Goal: Task Accomplishment & Management: Manage account settings

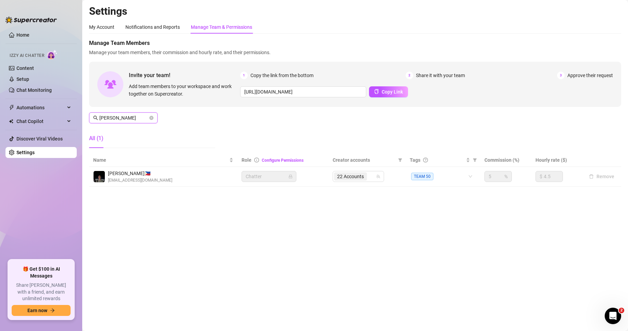
click at [121, 120] on input "[PERSON_NAME]" at bounding box center [123, 118] width 49 height 8
click at [359, 177] on span "31 Accounts" at bounding box center [350, 177] width 27 height 8
type input "ryan"
click at [368, 180] on div "31 Accounts" at bounding box center [351, 177] width 34 height 10
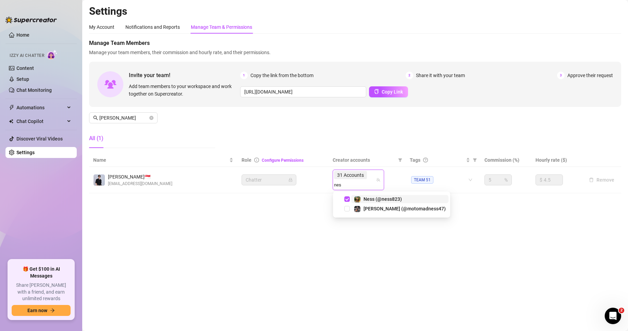
type input "ness"
click at [456, 242] on main "Settings My Account Notifications and Reports Manage Team & Permissions Profile…" at bounding box center [355, 165] width 546 height 331
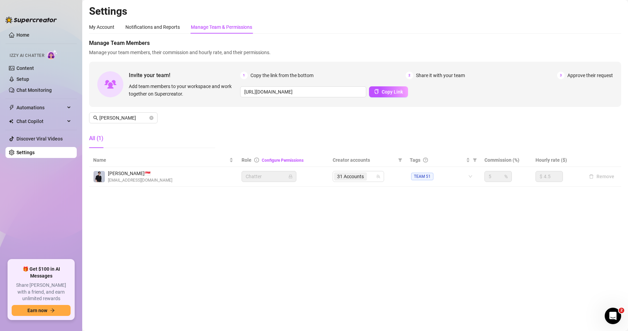
drag, startPoint x: 299, startPoint y: 240, endPoint x: 325, endPoint y: 212, distance: 37.8
click at [306, 234] on main "Settings My Account Notifications and Reports Manage Team & Permissions Profile…" at bounding box center [355, 165] width 546 height 331
drag, startPoint x: 341, startPoint y: 186, endPoint x: 345, endPoint y: 186, distance: 4.2
click at [342, 186] on td "31 Accounts" at bounding box center [367, 177] width 77 height 20
click at [359, 176] on span "31 Accounts" at bounding box center [350, 177] width 27 height 8
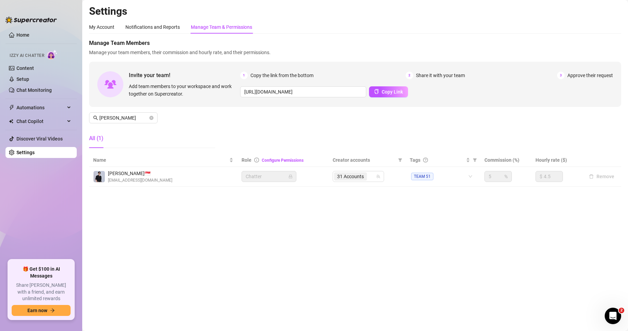
paste input "xparkerambrose"
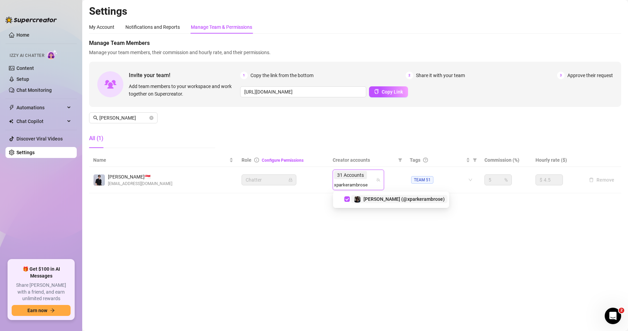
type input "xparkerambrose"
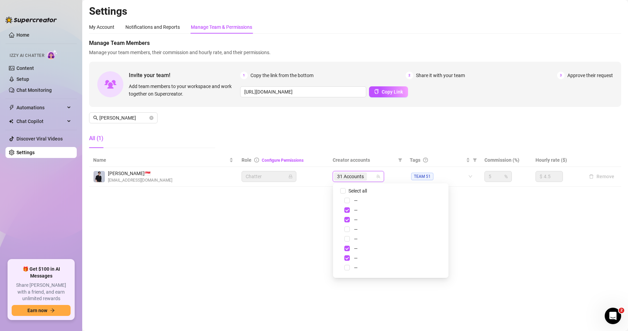
click at [257, 242] on main "Settings My Account Notifications and Reports Manage Team & Permissions Profile…" at bounding box center [355, 165] width 546 height 331
click at [368, 178] on div "31 Accounts" at bounding box center [351, 177] width 34 height 10
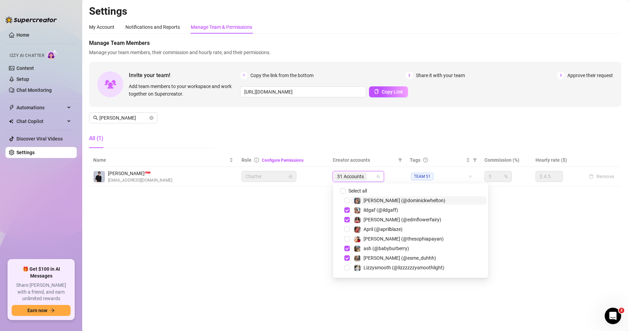
paste input "victoriascottlyn"
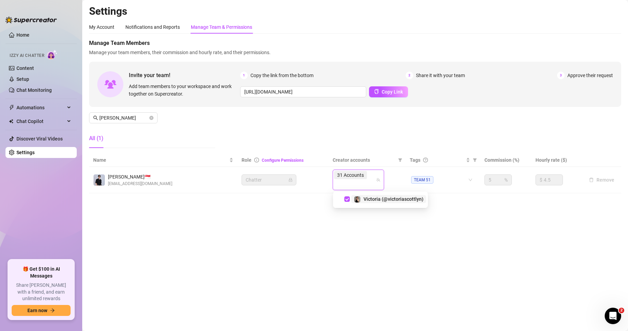
type input "victoriascottlyn"
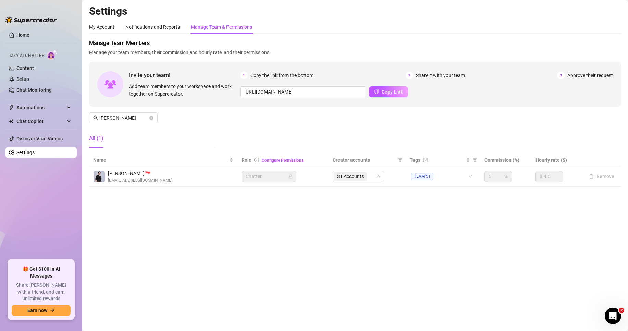
click at [395, 230] on main "Settings My Account Notifications and Reports Manage Team & Permissions Profile…" at bounding box center [355, 165] width 546 height 331
drag, startPoint x: 268, startPoint y: 201, endPoint x: 203, endPoint y: 170, distance: 71.8
click at [268, 201] on main "Settings My Account Notifications and Reports Manage Team & Permissions Profile…" at bounding box center [355, 165] width 546 height 331
drag, startPoint x: 194, startPoint y: 295, endPoint x: 198, endPoint y: 291, distance: 5.1
click at [196, 292] on main "Settings My Account Notifications and Reports Manage Team & Permissions Profile…" at bounding box center [355, 165] width 546 height 331
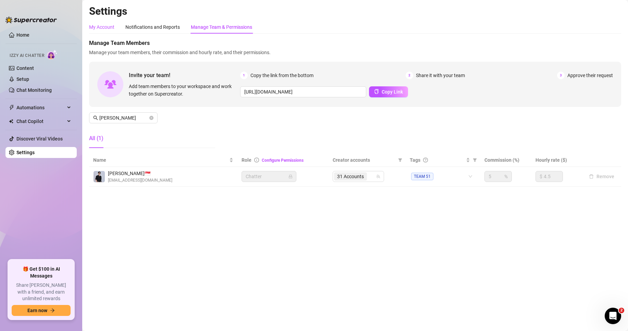
click at [105, 26] on div "My Account" at bounding box center [101, 27] width 25 height 8
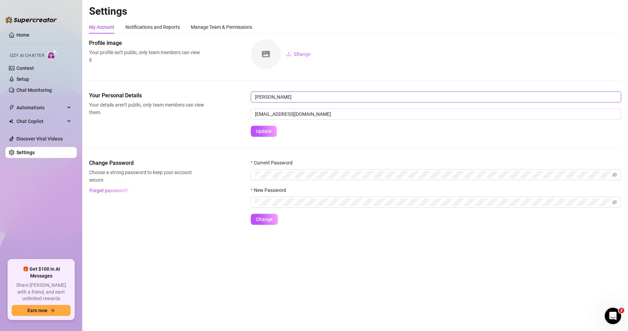
click at [336, 98] on input "[PERSON_NAME]" at bounding box center [436, 97] width 371 height 11
type input "[PERSON_NAME]"
drag, startPoint x: 148, startPoint y: 157, endPoint x: 160, endPoint y: 200, distance: 44.3
click at [148, 160] on div "Profile image Your profile isn’t public, only team members can view it. Change …" at bounding box center [355, 132] width 532 height 186
drag, startPoint x: 173, startPoint y: 238, endPoint x: 174, endPoint y: 246, distance: 8.6
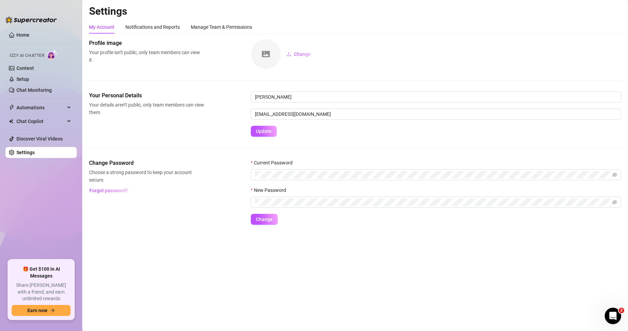
click at [174, 246] on main "Settings My Account Notifications and Reports Manage Team & Permissions Profile…" at bounding box center [355, 165] width 546 height 331
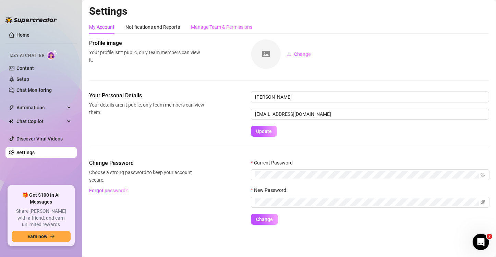
click at [216, 32] on div "Manage Team & Permissions" at bounding box center [221, 27] width 61 height 13
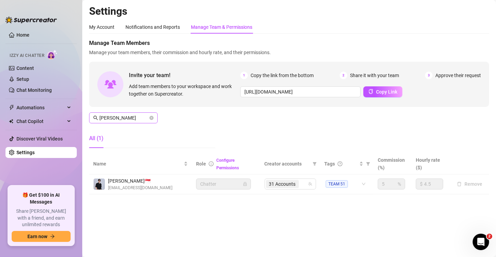
click at [133, 122] on span "ryan" at bounding box center [123, 117] width 69 height 11
drag, startPoint x: 133, startPoint y: 122, endPoint x: 137, endPoint y: 120, distance: 4.8
click at [134, 122] on span "ryan" at bounding box center [123, 117] width 69 height 11
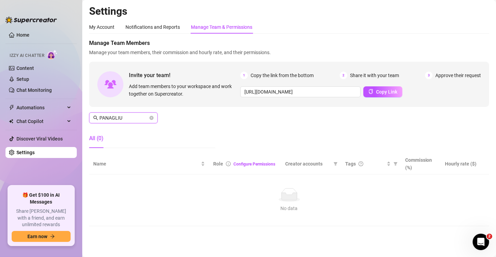
type input "PANAGLIUM"
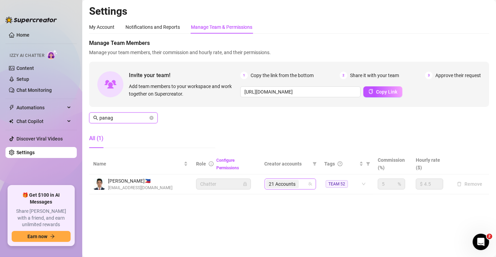
click at [281, 185] on span "21 Accounts" at bounding box center [282, 184] width 27 height 8
type input "panag"
click at [294, 186] on span "21 Accounts" at bounding box center [282, 184] width 27 height 8
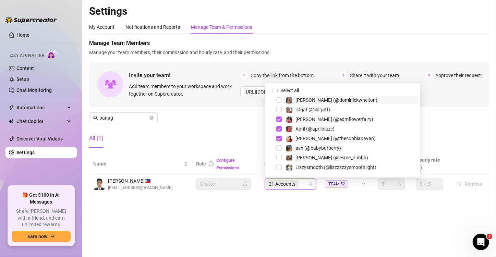
paste input "stefanie_ct"
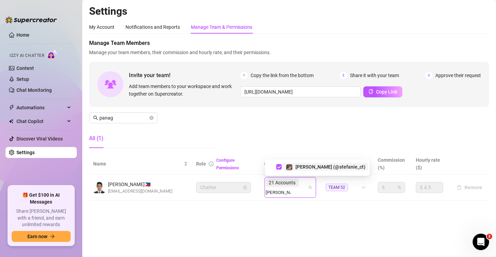
type input "stefanie_ct"
click at [306, 226] on main "Settings My Account Notifications and Reports Manage Team & Permissions Profile…" at bounding box center [289, 128] width 414 height 257
click at [293, 185] on span "21 Accounts" at bounding box center [282, 183] width 27 height 8
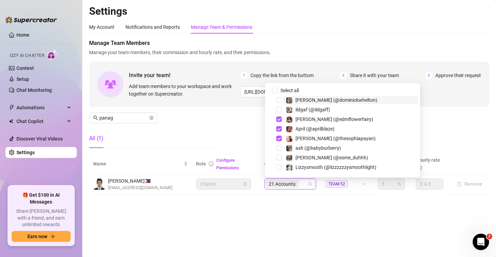
paste input "theboxgirl"
type input "theboxgirl"
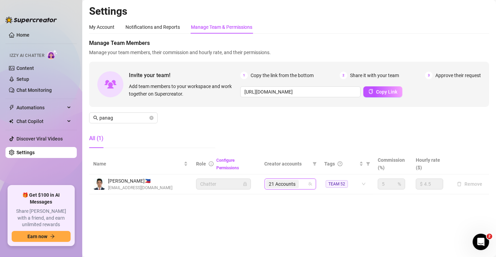
click at [317, 220] on main "Settings My Account Notifications and Reports Manage Team & Permissions Profile…" at bounding box center [289, 128] width 414 height 257
click at [112, 117] on input "panag" at bounding box center [123, 118] width 49 height 8
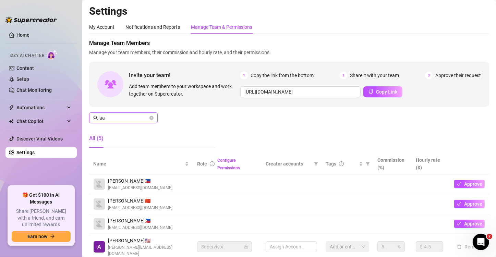
type input "aar"
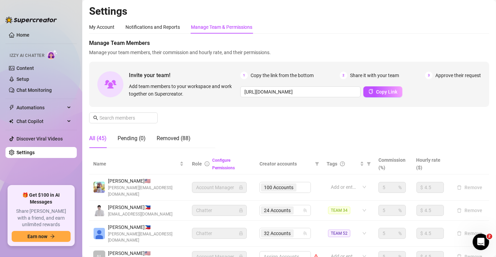
drag, startPoint x: 125, startPoint y: 129, endPoint x: 125, endPoint y: 125, distance: 3.8
click at [125, 129] on div "Pending (0)" at bounding box center [132, 138] width 28 height 19
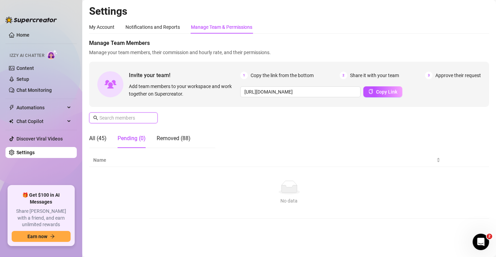
click at [126, 121] on input "text" at bounding box center [123, 118] width 49 height 8
drag, startPoint x: 127, startPoint y: 121, endPoint x: 75, endPoint y: 145, distance: 57.7
click at [124, 124] on div "Manage Team Members Manage your team members, their commission and hourly rate,…" at bounding box center [289, 96] width 400 height 114
click at [78, 143] on aside "Home Izzy AI Chatter Content Setup Chat Monitoring Automations Chat Copilot Dis…" at bounding box center [41, 128] width 82 height 257
drag, startPoint x: 91, startPoint y: 146, endPoint x: 100, endPoint y: 135, distance: 13.9
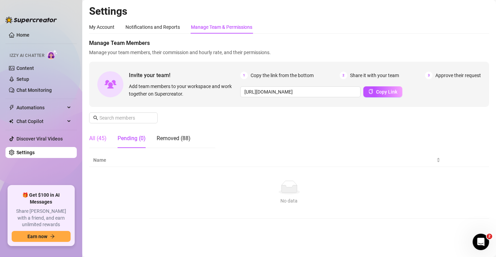
click at [93, 144] on div "All (45)" at bounding box center [97, 138] width 17 height 19
click at [96, 142] on div "All (45)" at bounding box center [97, 138] width 17 height 8
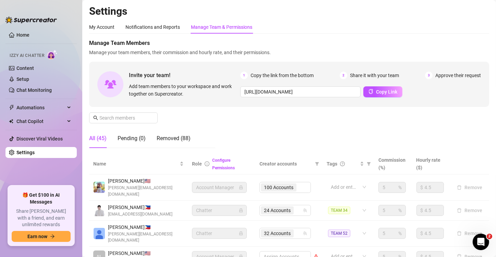
drag, startPoint x: 489, startPoint y: 23, endPoint x: 495, endPoint y: 23, distance: 6.2
click at [494, 24] on div "Settings My Account Notifications and Reports Manage Team & Permissions Profile…" at bounding box center [289, 128] width 414 height 257
click at [129, 112] on span at bounding box center [123, 117] width 69 height 11
click at [133, 117] on input "text" at bounding box center [123, 118] width 49 height 8
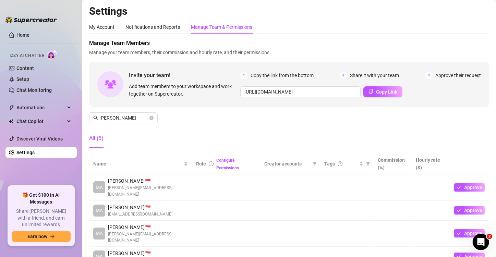
click at [101, 142] on div "All (5)" at bounding box center [96, 138] width 14 height 8
click at [110, 30] on div "My Account" at bounding box center [101, 27] width 25 height 8
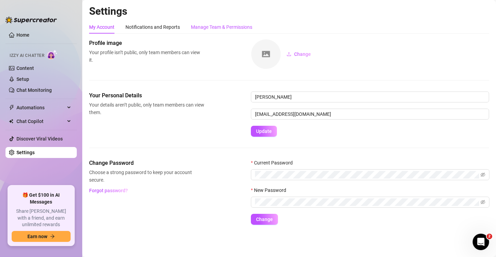
click at [232, 29] on div "Manage Team & Permissions" at bounding box center [221, 27] width 61 height 8
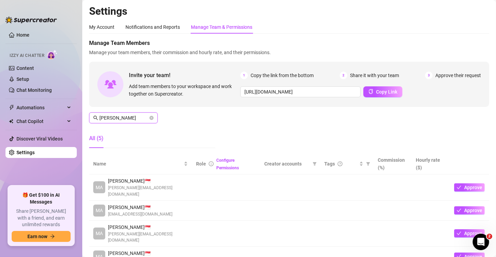
click at [126, 119] on input "marily" at bounding box center [123, 118] width 49 height 8
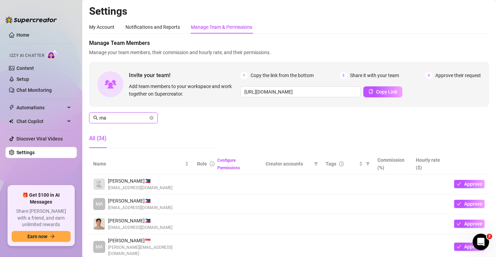
type input "m"
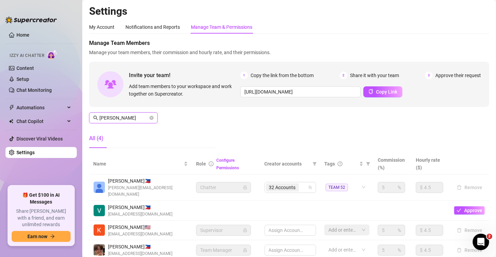
type input "[PERSON_NAME]"
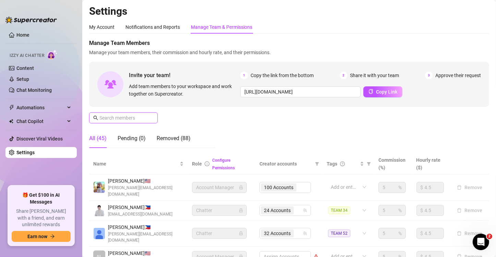
click at [114, 119] on input "text" at bounding box center [123, 118] width 49 height 8
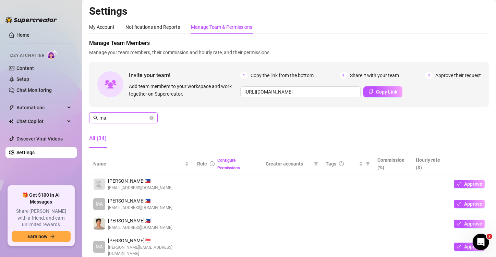
type input "m"
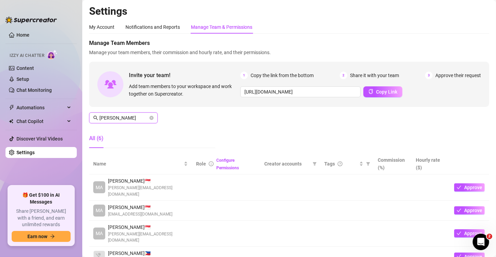
type input "jimenez"
click at [131, 117] on input "jimenez" at bounding box center [123, 118] width 49 height 8
click at [130, 117] on input "jimenez" at bounding box center [123, 118] width 49 height 8
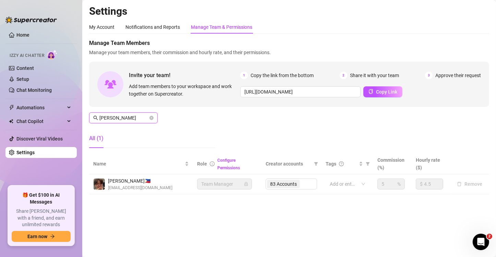
type input "[PERSON_NAME]"
click at [287, 185] on div "83 Accounts" at bounding box center [291, 184] width 51 height 11
click at [302, 183] on div "83 Accounts" at bounding box center [291, 184] width 51 height 11
click at [300, 201] on div "Settings My Account Notifications and Reports Manage Team & Permissions Profile…" at bounding box center [289, 104] width 400 height 198
click at [304, 184] on div "83 Accounts" at bounding box center [291, 184] width 51 height 11
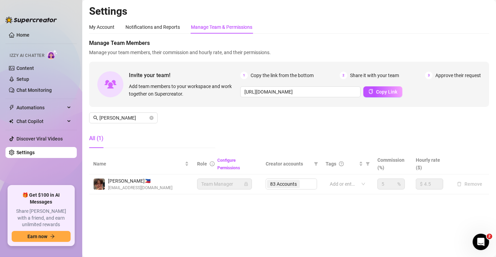
click at [304, 184] on div "83 Accounts" at bounding box center [291, 184] width 51 height 11
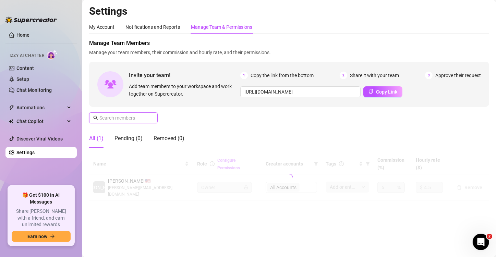
click at [130, 119] on input "text" at bounding box center [123, 118] width 49 height 8
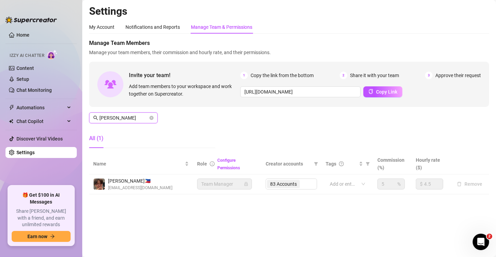
type input "[PERSON_NAME]"
click at [298, 186] on div "83 Accounts" at bounding box center [291, 184] width 51 height 11
click at [284, 184] on div "83 Accounts" at bounding box center [291, 184] width 51 height 11
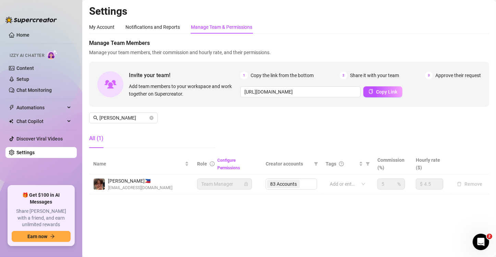
drag, startPoint x: 303, startPoint y: 184, endPoint x: 299, endPoint y: 185, distance: 4.8
click at [303, 185] on div "83 Accounts" at bounding box center [291, 184] width 51 height 11
click at [318, 162] on icon "filter" at bounding box center [316, 163] width 4 height 3
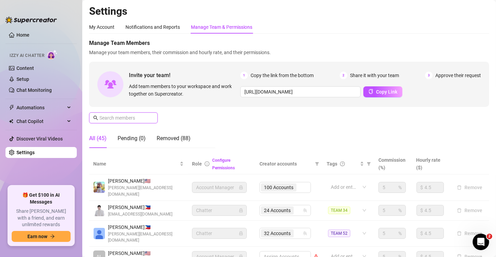
click at [121, 117] on input "text" at bounding box center [123, 118] width 49 height 8
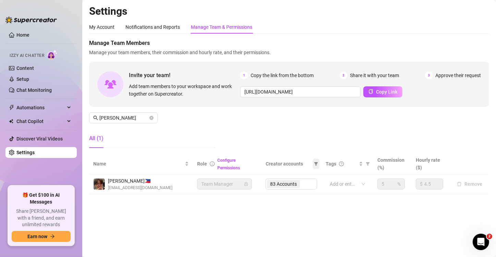
click at [316, 164] on icon "filter" at bounding box center [316, 163] width 4 height 3
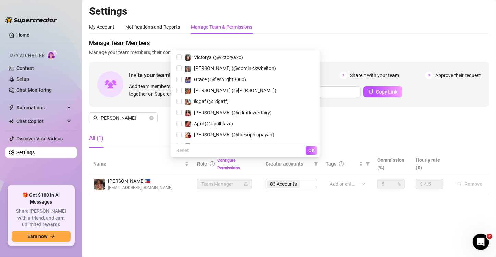
click at [304, 186] on div "83 Accounts" at bounding box center [291, 184] width 51 height 11
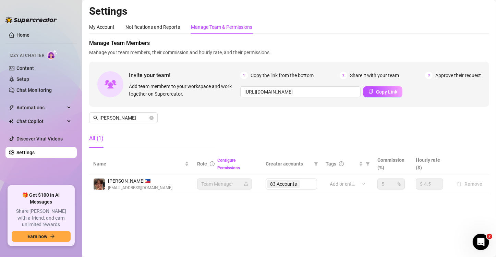
click at [278, 184] on div "83 Accounts" at bounding box center [291, 184] width 51 height 11
click at [303, 185] on div "83 Accounts" at bounding box center [291, 184] width 51 height 11
click at [298, 215] on main "Settings My Account Notifications and Reports Manage Team & Permissions Profile…" at bounding box center [289, 128] width 414 height 257
click at [305, 186] on div "83 Accounts" at bounding box center [291, 184] width 51 height 11
click at [277, 181] on div "83 Accounts" at bounding box center [291, 184] width 51 height 11
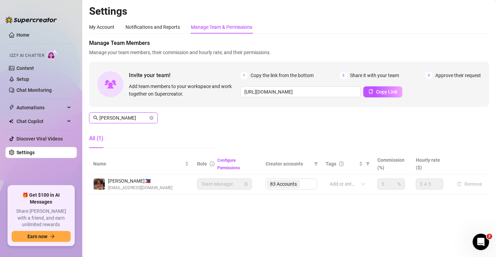
click at [136, 120] on input "[PERSON_NAME]" at bounding box center [123, 118] width 49 height 8
drag, startPoint x: 136, startPoint y: 120, endPoint x: 134, endPoint y: 112, distance: 8.1
click at [136, 120] on input "[PERSON_NAME]" at bounding box center [123, 118] width 49 height 8
type input "Jedi"
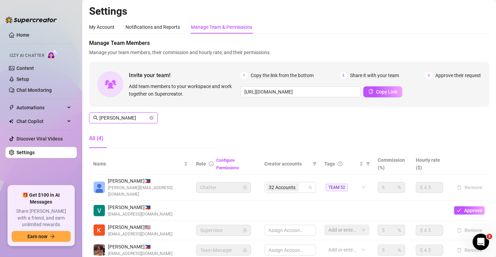
type input "[PERSON_NAME]"
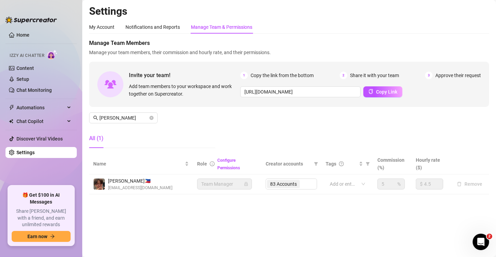
drag, startPoint x: 282, startPoint y: 173, endPoint x: 233, endPoint y: 171, distance: 49.1
click at [279, 174] on table "Name Role Configure Permissions Creator accounts Tags Commission (%) Hourly rat…" at bounding box center [289, 174] width 400 height 41
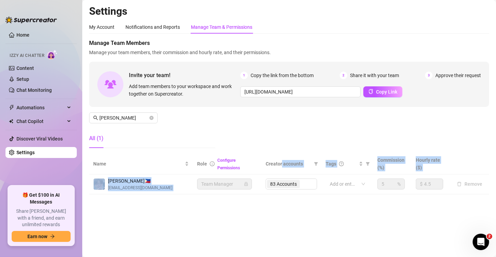
click at [300, 165] on span "Creator accounts" at bounding box center [289, 164] width 46 height 8
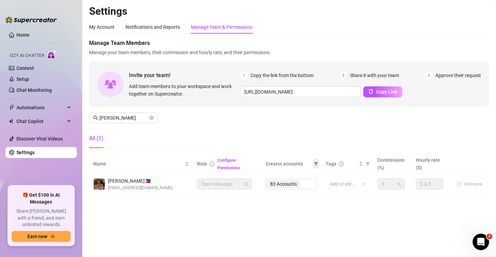
click at [316, 164] on icon "filter" at bounding box center [316, 163] width 4 height 3
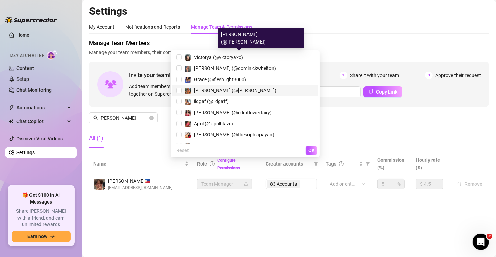
click at [256, 88] on span "[PERSON_NAME] (@[PERSON_NAME])" at bounding box center [235, 90] width 82 height 5
checkbox input "true"
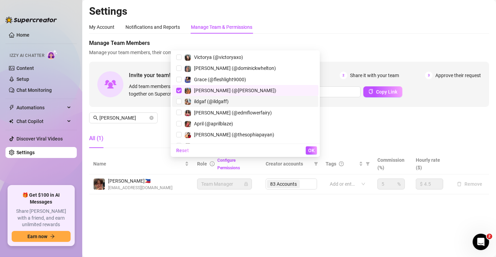
click at [262, 98] on span "ildgaf (@ildgaff)" at bounding box center [245, 102] width 138 height 8
checkbox input "true"
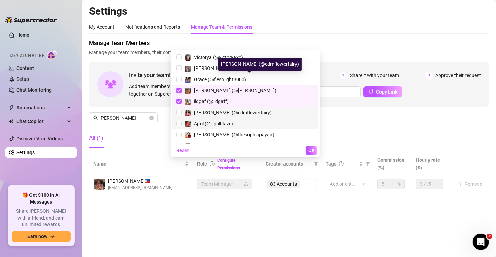
drag, startPoint x: 270, startPoint y: 81, endPoint x: 270, endPoint y: 92, distance: 11.0
click at [270, 109] on div "[PERSON_NAME] (@edmflowerfairy)" at bounding box center [233, 113] width 78 height 8
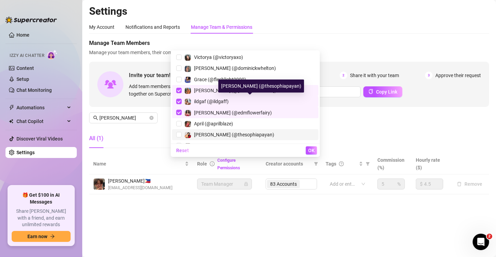
drag, startPoint x: 272, startPoint y: 94, endPoint x: 273, endPoint y: 101, distance: 6.9
click at [273, 96] on ul "Victorya (@victoryaxo) [PERSON_NAME] (@dominickwhelton) [PERSON_NAME] (@fleshli…" at bounding box center [245, 96] width 149 height 93
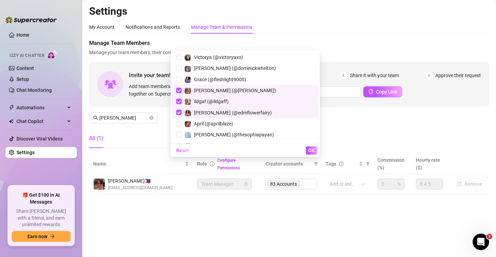
click at [300, 197] on div "Settings My Account Notifications and Reports Manage Team & Permissions Profile…" at bounding box center [289, 104] width 400 height 198
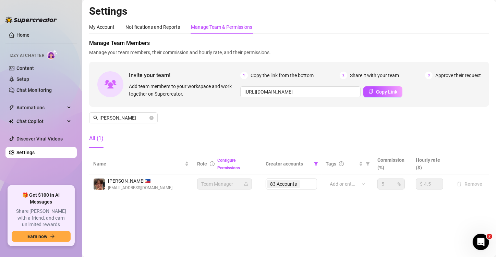
click at [305, 182] on div "83 Accounts" at bounding box center [291, 184] width 51 height 11
drag, startPoint x: 306, startPoint y: 181, endPoint x: 313, endPoint y: 171, distance: 11.1
click at [307, 180] on div "83 Accounts" at bounding box center [291, 184] width 51 height 11
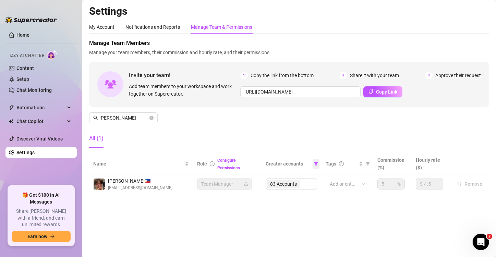
click at [314, 165] on span at bounding box center [316, 164] width 7 height 10
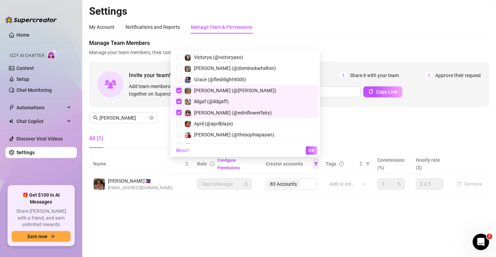
click at [317, 165] on icon "filter" at bounding box center [316, 164] width 4 height 4
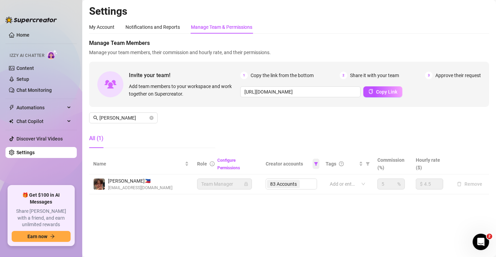
click at [314, 163] on span at bounding box center [316, 164] width 7 height 10
drag, startPoint x: 312, startPoint y: 161, endPoint x: 316, endPoint y: 164, distance: 4.9
click at [314, 162] on div "Creator accounts" at bounding box center [292, 164] width 52 height 8
click at [317, 164] on icon "filter" at bounding box center [316, 163] width 4 height 3
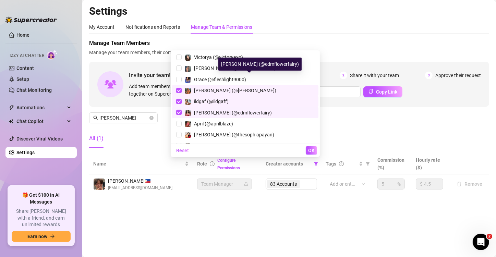
click at [267, 110] on span "[PERSON_NAME] (@edmflowerfairy)" at bounding box center [233, 112] width 78 height 5
click at [270, 62] on div "[PERSON_NAME] (@edmflowerfairy)" at bounding box center [259, 64] width 83 height 13
checkbox input "true"
click at [273, 87] on span "[PERSON_NAME] (@[PERSON_NAME])" at bounding box center [245, 91] width 138 height 8
checkbox input "false"
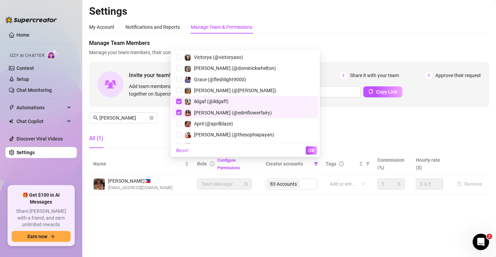
click at [281, 98] on span "ildgaf (@ildgaff)" at bounding box center [245, 102] width 138 height 8
checkbox input "false"
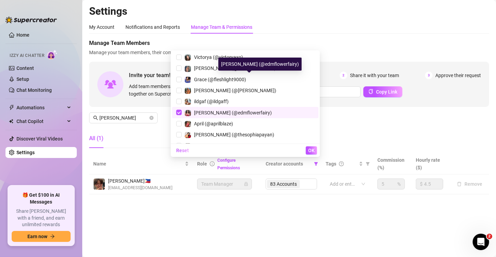
drag, startPoint x: 281, startPoint y: 80, endPoint x: 297, endPoint y: 144, distance: 66.3
click at [272, 110] on span "[PERSON_NAME] (@edmflowerfairy)" at bounding box center [233, 112] width 78 height 5
checkbox input "false"
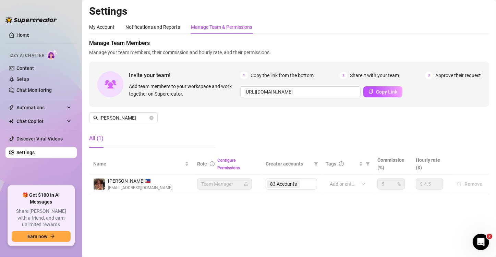
drag, startPoint x: 294, startPoint y: 216, endPoint x: 302, endPoint y: 197, distance: 19.9
click at [294, 216] on main "Settings My Account Notifications and Reports Manage Team & Permissions Profile…" at bounding box center [289, 128] width 414 height 257
click at [304, 179] on div "83 Accounts" at bounding box center [291, 184] width 51 height 11
click at [305, 184] on div "83 Accounts" at bounding box center [291, 184] width 51 height 11
click at [294, 182] on div "83 Accounts" at bounding box center [291, 184] width 51 height 11
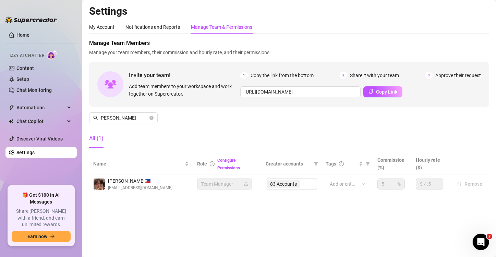
click at [290, 187] on div "83 Accounts" at bounding box center [291, 184] width 51 height 11
drag, startPoint x: 290, startPoint y: 187, endPoint x: 289, endPoint y: 177, distance: 10.0
click at [291, 186] on div "83 Accounts" at bounding box center [291, 184] width 51 height 11
drag, startPoint x: 289, startPoint y: 177, endPoint x: 292, endPoint y: 173, distance: 5.4
click at [289, 177] on td "83 Accounts" at bounding box center [292, 184] width 60 height 20
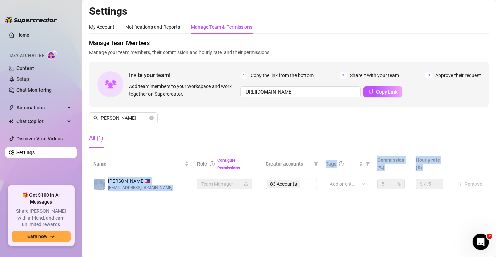
drag, startPoint x: 292, startPoint y: 173, endPoint x: 416, endPoint y: 181, distance: 123.7
click at [313, 171] on table "Name Role Configure Permissions Creator accounts Tags Commission (%) Hourly rat…" at bounding box center [289, 174] width 400 height 41
click at [318, 161] on span at bounding box center [316, 164] width 7 height 10
click at [311, 180] on div "83 Accounts" at bounding box center [291, 184] width 51 height 11
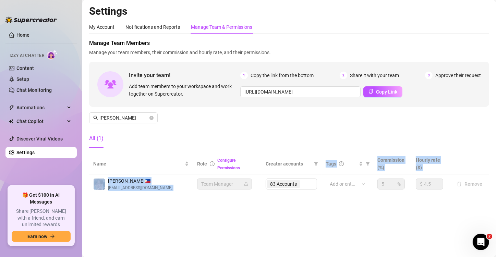
click at [334, 192] on tr "[PERSON_NAME] 🇵🇭 [EMAIL_ADDRESS][DOMAIN_NAME] Team Manager 83 Accounts Add or e…" at bounding box center [289, 184] width 400 height 20
click at [131, 121] on input "[PERSON_NAME]" at bounding box center [123, 118] width 49 height 8
click at [130, 116] on input "[PERSON_NAME]" at bounding box center [123, 118] width 49 height 8
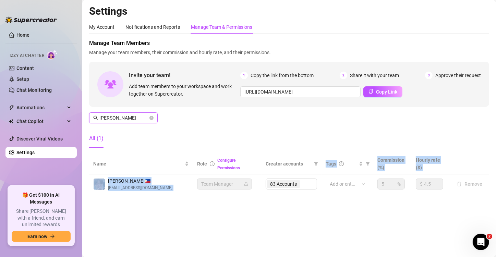
click at [128, 116] on input "[PERSON_NAME]" at bounding box center [123, 118] width 49 height 8
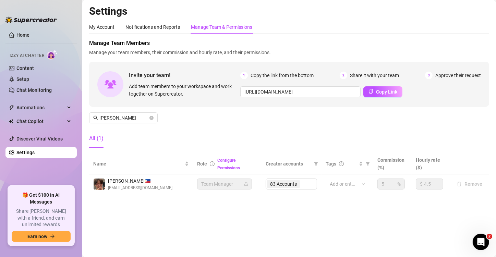
click at [291, 183] on div "83 Accounts" at bounding box center [291, 184] width 51 height 11
click at [288, 182] on div "83 Accounts" at bounding box center [291, 184] width 51 height 11
click at [287, 182] on div "83 Accounts" at bounding box center [291, 184] width 51 height 11
click at [288, 182] on div "83 Accounts" at bounding box center [291, 184] width 51 height 11
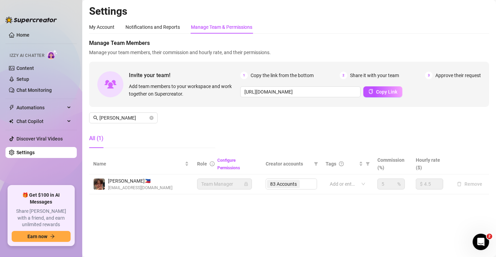
click at [290, 182] on div "83 Accounts" at bounding box center [291, 184] width 51 height 11
click at [263, 166] on th "Creator accounts" at bounding box center [292, 164] width 60 height 21
click at [272, 173] on th "Creator accounts" at bounding box center [292, 164] width 60 height 21
click at [309, 189] on td "83 Accounts" at bounding box center [292, 184] width 60 height 20
click at [320, 191] on td "83 Accounts" at bounding box center [292, 184] width 60 height 20
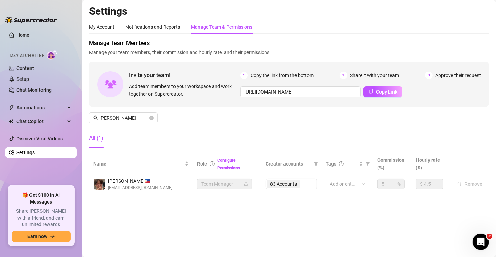
click at [318, 209] on main "Settings My Account Notifications and Reports Manage Team & Permissions Profile…" at bounding box center [289, 128] width 414 height 257
drag, startPoint x: 282, startPoint y: 209, endPoint x: 292, endPoint y: 189, distance: 22.7
click at [282, 209] on main "Settings My Account Notifications and Reports Manage Team & Permissions Profile…" at bounding box center [289, 128] width 414 height 257
click at [294, 177] on td "83 Accounts" at bounding box center [292, 184] width 60 height 20
click at [297, 183] on div "83 Accounts" at bounding box center [291, 184] width 51 height 11
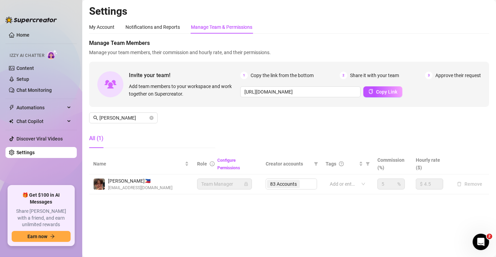
click at [298, 183] on div "83 Accounts" at bounding box center [291, 184] width 51 height 11
click at [122, 120] on input "[PERSON_NAME]" at bounding box center [123, 118] width 49 height 8
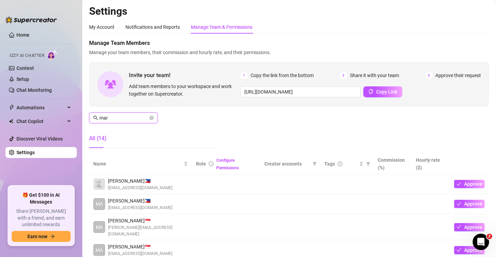
type input "ma"
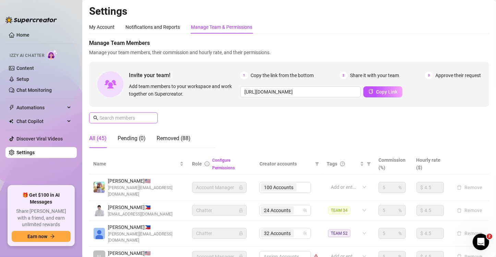
type input "h"
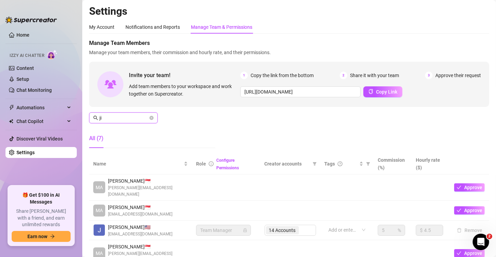
type input "ji"
click at [126, 114] on span "ji" at bounding box center [123, 117] width 69 height 11
click at [129, 118] on input "ji" at bounding box center [123, 118] width 49 height 8
click at [130, 118] on input "ji" at bounding box center [123, 118] width 49 height 8
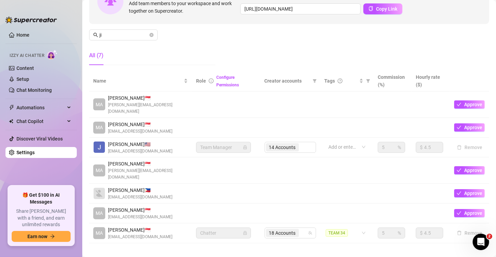
scroll to position [84, 0]
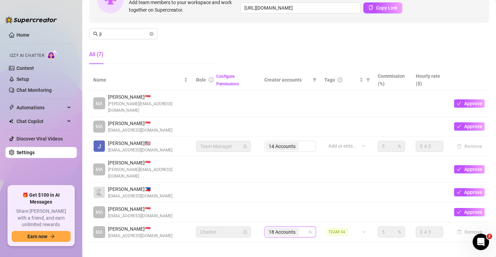
click at [300, 228] on input "search" at bounding box center [300, 232] width 1 height 8
click at [299, 227] on div "18 Accounts" at bounding box center [286, 232] width 41 height 10
click at [300, 228] on input "search" at bounding box center [300, 232] width 1 height 8
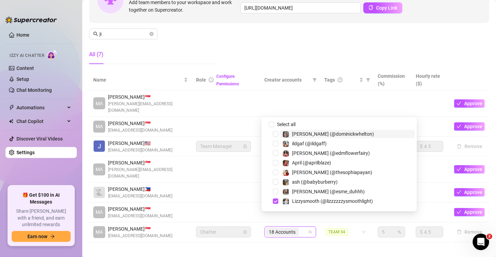
paste input "avryjennerfree"
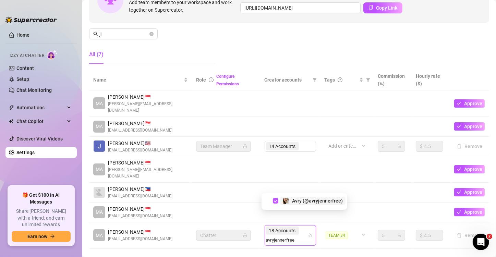
type input "avryjennerfree"
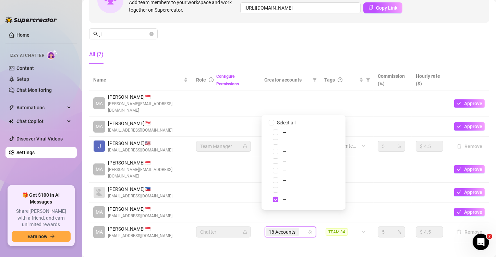
click at [300, 228] on input "search" at bounding box center [300, 232] width 1 height 8
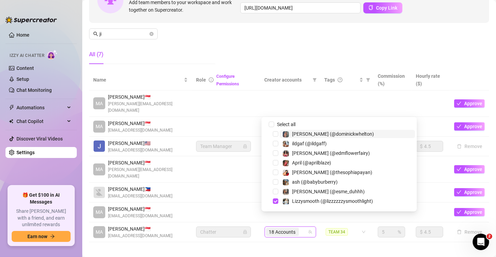
paste input "babyyyybella"
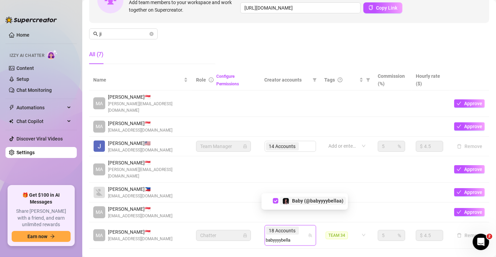
type input "babyyyybella"
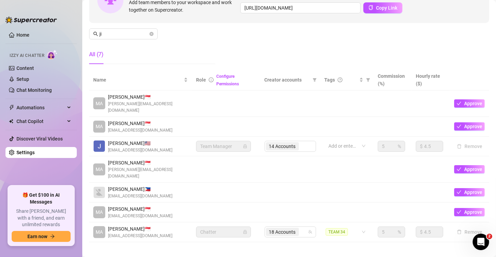
click at [299, 226] on td "18 Accounts" at bounding box center [291, 232] width 60 height 20
click at [303, 227] on div "18 Accounts" at bounding box center [286, 232] width 41 height 10
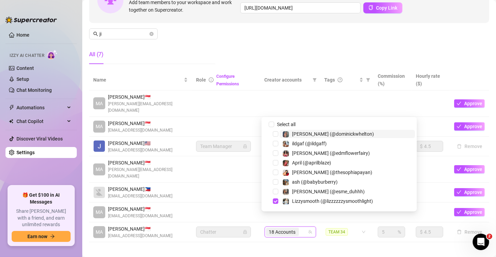
click at [308, 230] on icon "team" at bounding box center [310, 232] width 4 height 4
paste input "dmaxkenz"
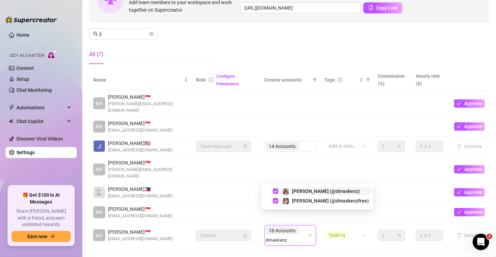
type input "dmaxkenz"
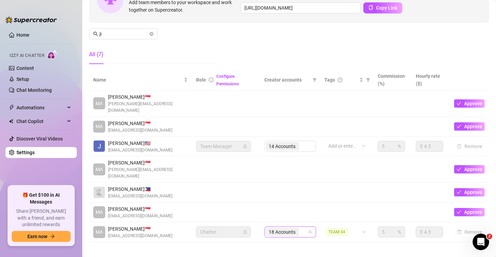
click at [299, 227] on div "18 Accounts" at bounding box center [286, 232] width 41 height 10
paste input "lizzzzzzysmoothlight"
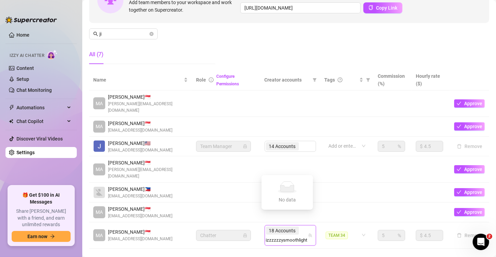
scroll to position [0, 0]
type input "lizzzzzzysmoothlight"
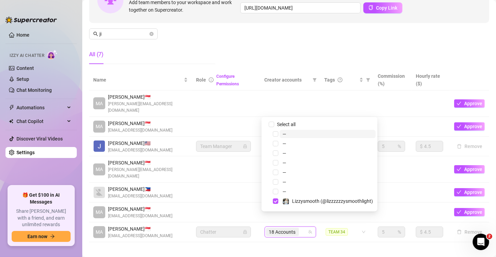
click at [299, 227] on div "18 Accounts" at bounding box center [286, 232] width 41 height 10
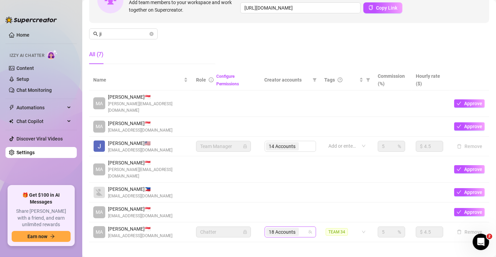
scroll to position [0, 0]
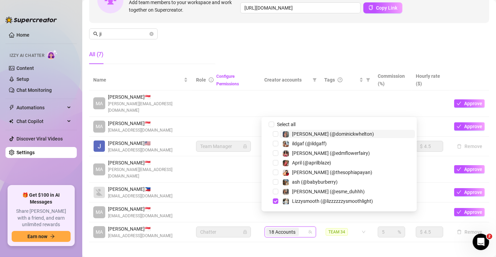
click at [301, 227] on div "18 Accounts" at bounding box center [286, 232] width 41 height 10
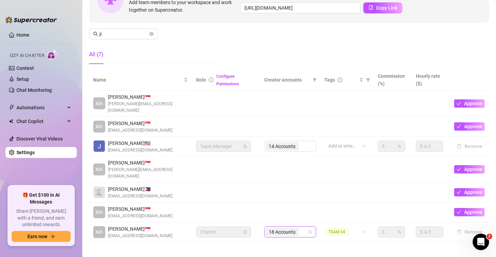
click at [301, 227] on div "18 Accounts" at bounding box center [286, 232] width 41 height 10
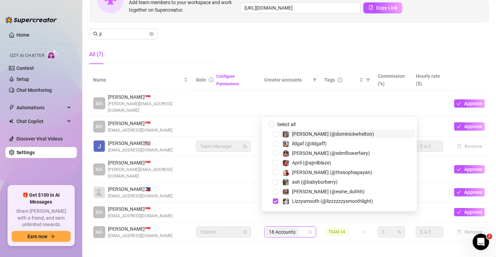
paste input "heyitscodee"
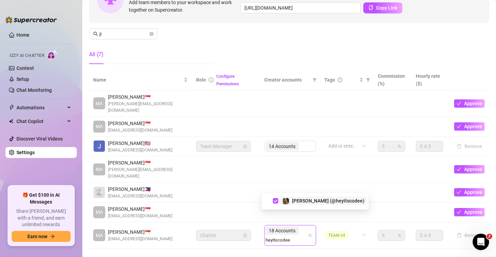
type input "heyitscodee"
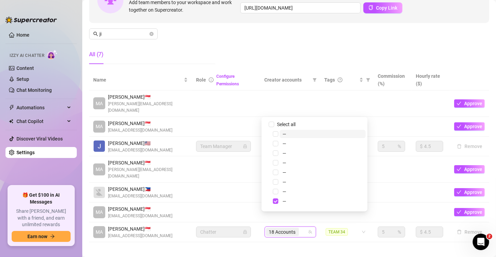
click at [294, 228] on span "18 Accounts" at bounding box center [282, 232] width 33 height 8
click at [300, 228] on input "search" at bounding box center [300, 232] width 1 height 8
click at [304, 237] on div "Settings My Account Notifications and Reports Manage Team & Permissions Profile…" at bounding box center [289, 86] width 400 height 330
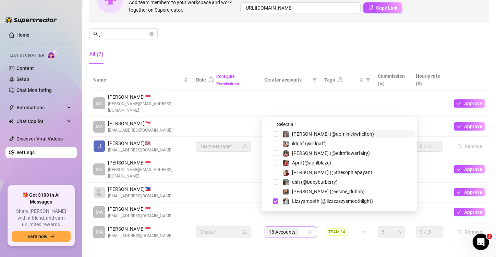
click at [299, 227] on div "18 Accounts" at bounding box center [286, 232] width 41 height 10
paste input "kaybrittany"
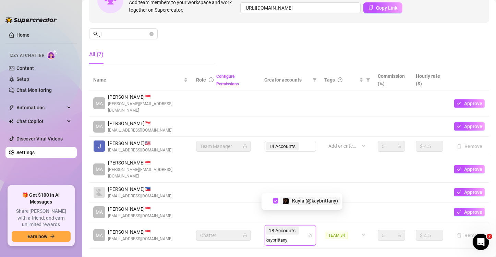
type input "kaybrittany"
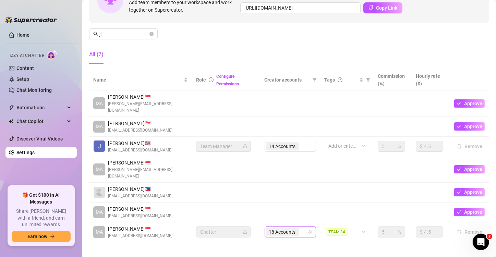
drag, startPoint x: 303, startPoint y: 215, endPoint x: 299, endPoint y: 216, distance: 4.5
click at [302, 227] on div "18 Accounts" at bounding box center [286, 232] width 41 height 10
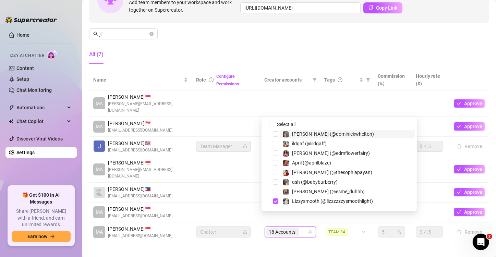
paste input "maeurnfilipinal"
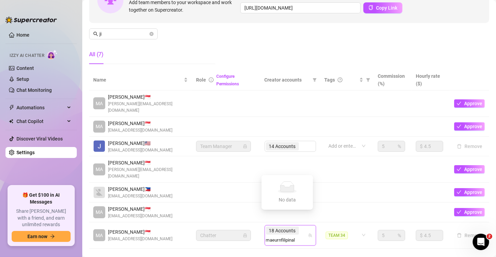
type input "maeurnfilipina"
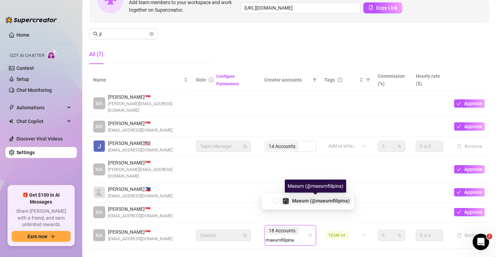
click at [294, 202] on span "Maeurn (@maeurnfilipina)" at bounding box center [321, 200] width 58 height 5
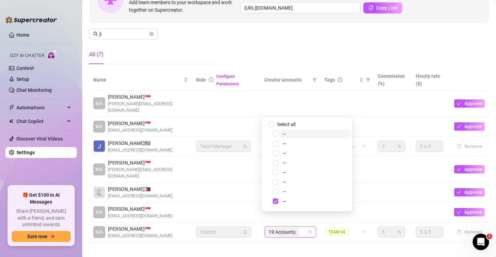
click at [299, 227] on div "19 Accounts" at bounding box center [290, 232] width 51 height 11
click at [299, 227] on div "19 Accounts" at bounding box center [286, 232] width 41 height 10
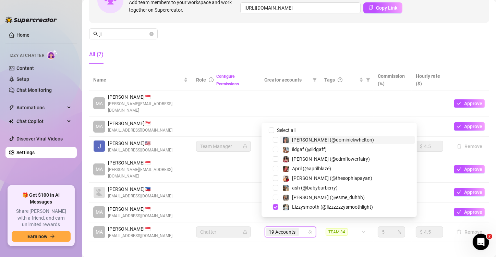
click at [299, 227] on div "19 Accounts" at bounding box center [286, 232] width 41 height 10
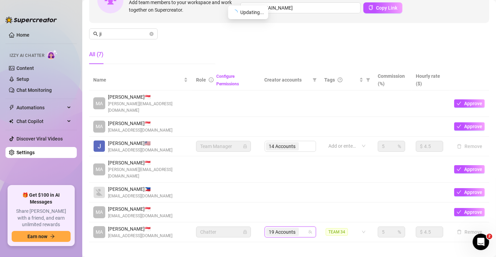
paste input "maeurnfilipinal"
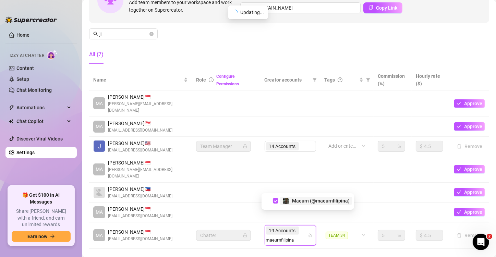
type input "maeurnfilipina"
click at [300, 226] on div "19 Accounts maeurnfilipina" at bounding box center [286, 235] width 41 height 19
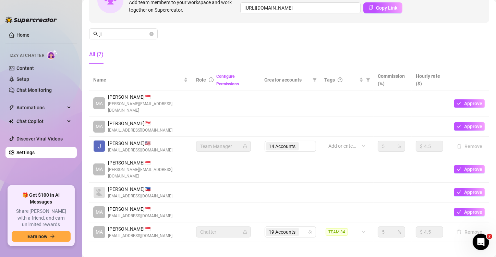
click at [292, 225] on td "19 Accounts" at bounding box center [291, 232] width 60 height 20
click at [299, 227] on div "19 Accounts" at bounding box center [286, 232] width 41 height 10
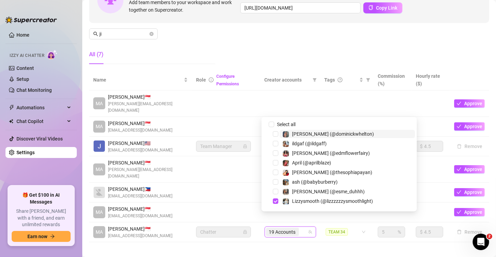
paste input "509baeby"
type input "509baeby"
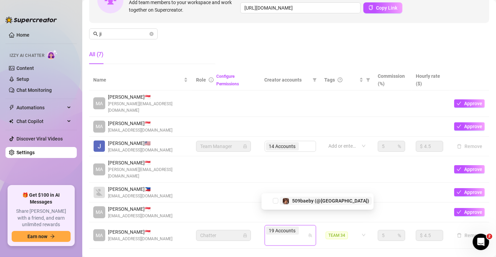
click at [299, 226] on div "19 Accounts 509baeby" at bounding box center [286, 235] width 41 height 19
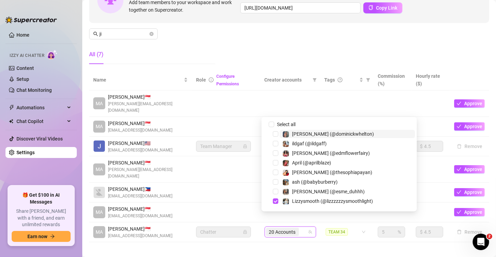
drag, startPoint x: 290, startPoint y: 238, endPoint x: 296, endPoint y: 234, distance: 7.1
click at [290, 238] on main "Settings My Account Notifications and Reports Manage Team & Permissions Profile…" at bounding box center [289, 93] width 414 height 355
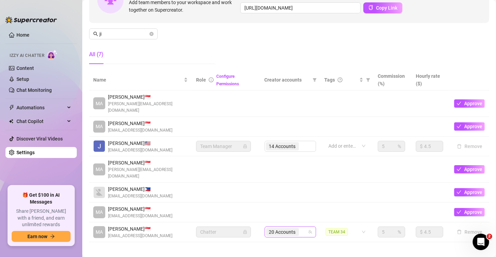
click at [300, 227] on div "20 Accounts" at bounding box center [286, 232] width 41 height 10
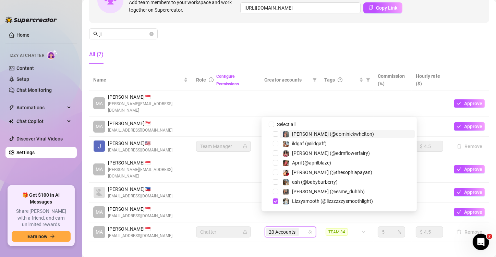
paste input "509baeby"
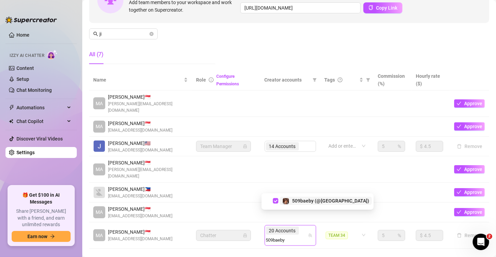
type input "509baeby"
click at [302, 226] on div "20 Accounts 509baeby" at bounding box center [286, 235] width 41 height 19
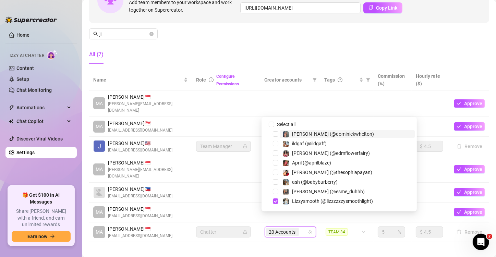
paste input "reallarissacastro"
type input "reallarissacastro"
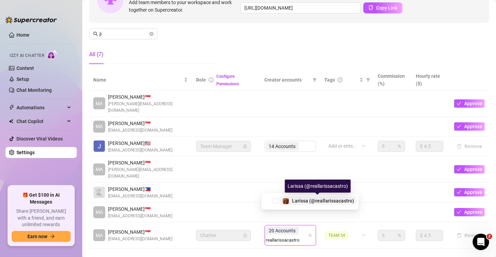
click at [316, 204] on div "Larissa (@reallarissacastro)" at bounding box center [323, 201] width 62 height 8
click at [289, 227] on td "20 Accounts reallarissacastro" at bounding box center [291, 235] width 60 height 26
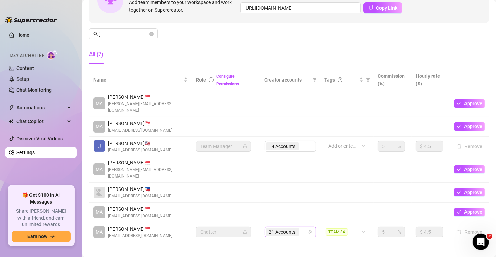
click at [300, 228] on input "search" at bounding box center [300, 232] width 1 height 8
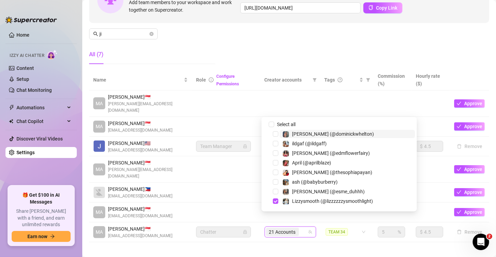
paste input "skylarbanxx"
type input "skylarbanxx"
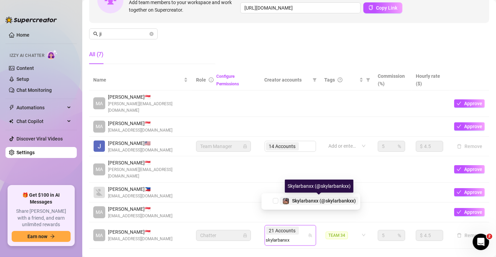
click at [306, 199] on span "Skylarbanxx (@skylarbankxx)" at bounding box center [324, 200] width 64 height 5
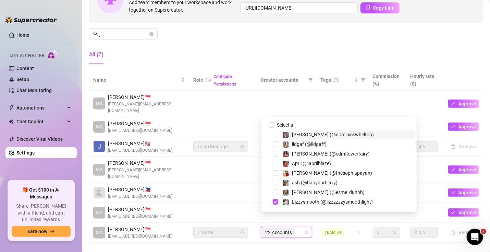
click at [284, 232] on div "Settings My Account Notifications and Reports Manage Team & Permissions Profile…" at bounding box center [286, 86] width 394 height 330
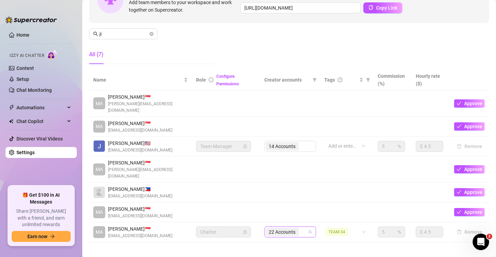
click at [300, 228] on input "search" at bounding box center [300, 232] width 1 height 8
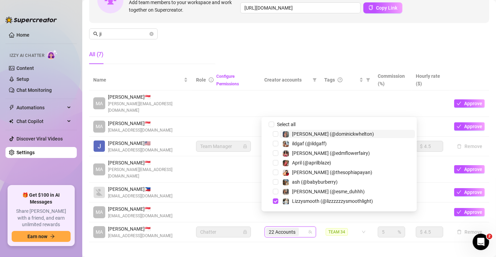
paste input "withstand"
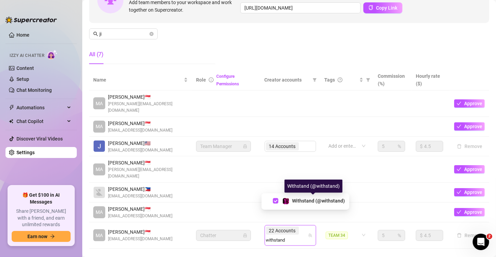
type input "withstand"
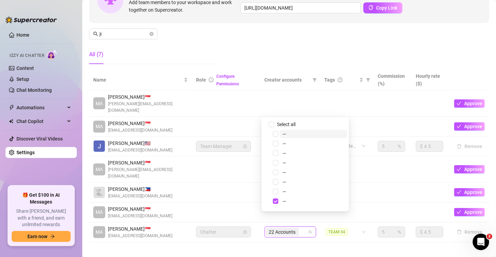
click at [303, 242] on main "Settings My Account Notifications and Reports Manage Team & Permissions Profile…" at bounding box center [289, 93] width 414 height 355
click at [296, 228] on span "22 Accounts" at bounding box center [282, 232] width 33 height 8
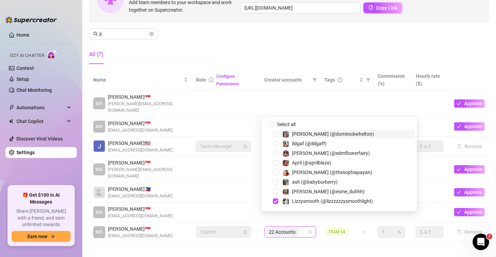
paste input "avryjennervip"
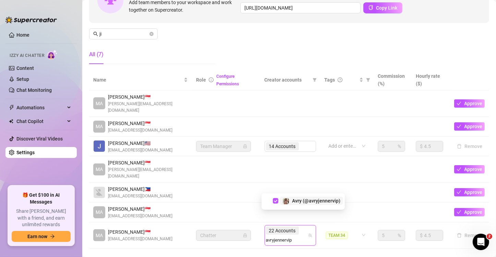
type input "avryjennervip"
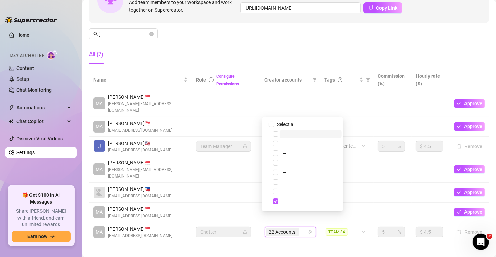
click at [296, 231] on div "Settings My Account Notifications and Reports Manage Team & Permissions Profile…" at bounding box center [289, 86] width 400 height 330
click at [301, 232] on div "Settings My Account Notifications and Reports Manage Team & Permissions Profile…" at bounding box center [289, 86] width 400 height 330
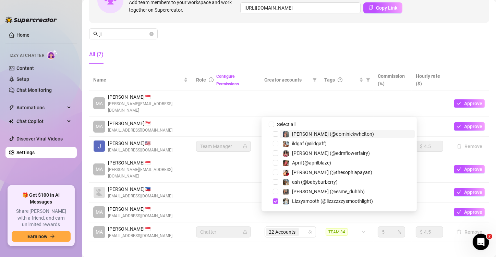
click at [302, 232] on div "Settings My Account Notifications and Reports Manage Team & Permissions Profile…" at bounding box center [289, 86] width 400 height 330
click at [301, 233] on div "Settings My Account Notifications and Reports Manage Team & Permissions Profile…" at bounding box center [289, 86] width 400 height 330
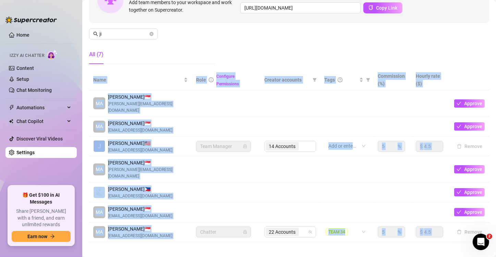
click at [301, 233] on div "Settings My Account Notifications and Reports Manage Team & Permissions Profile…" at bounding box center [289, 86] width 400 height 330
click at [293, 228] on span "22 Accounts" at bounding box center [282, 232] width 33 height 8
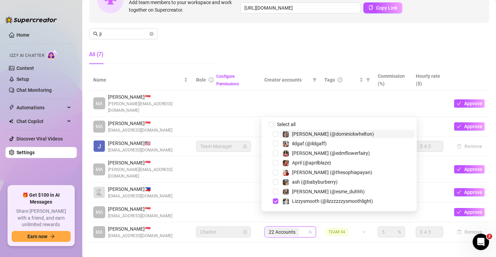
paste input "savysummer"
type input "savysummer"
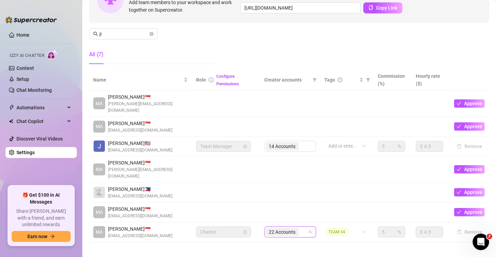
click at [338, 239] on main "Settings My Account Notifications and Reports Manage Team & Permissions Profile…" at bounding box center [289, 93] width 414 height 355
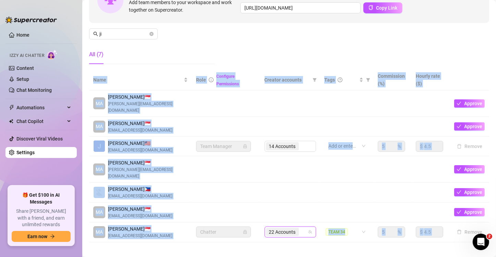
drag, startPoint x: 338, startPoint y: 239, endPoint x: 338, endPoint y: 242, distance: 3.8
click at [338, 242] on main "Settings My Account Notifications and Reports Manage Team & Permissions Profile…" at bounding box center [289, 93] width 414 height 355
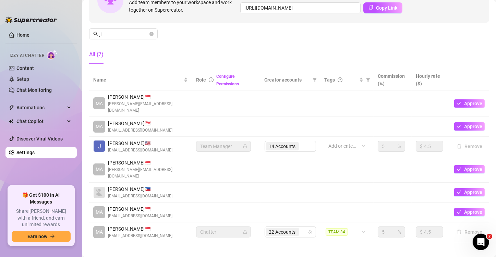
click at [338, 242] on main "Settings My Account Notifications and Reports Manage Team & Permissions Profile…" at bounding box center [289, 93] width 414 height 355
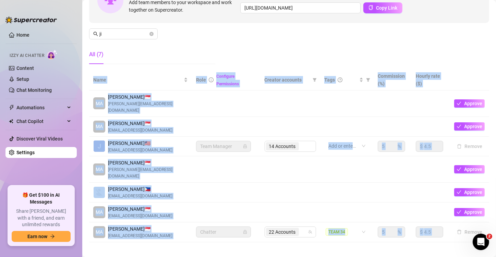
click at [337, 242] on main "Settings My Account Notifications and Reports Manage Team & Permissions Profile…" at bounding box center [289, 93] width 414 height 355
